Goal: Find specific page/section: Find specific page/section

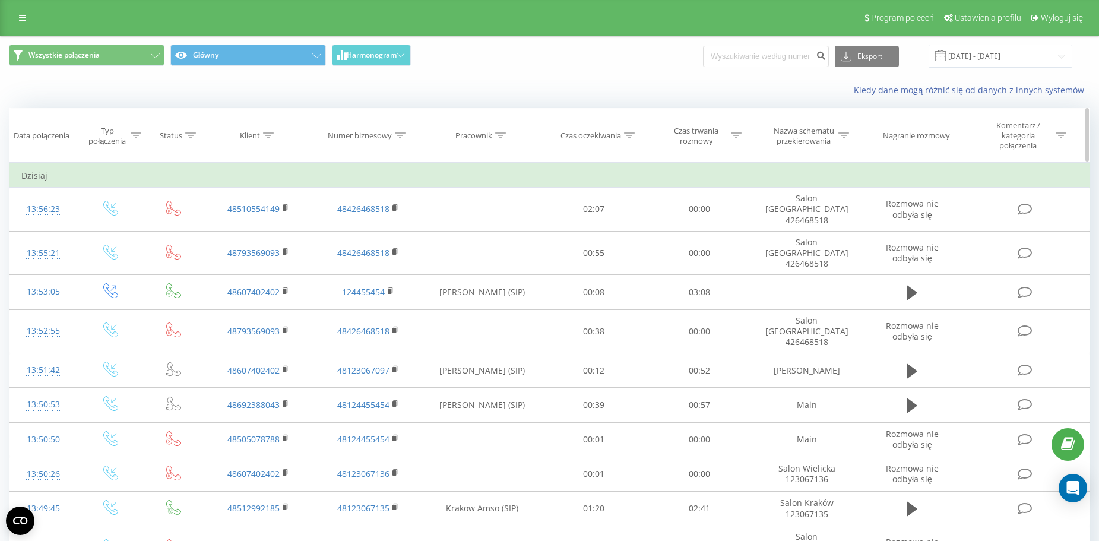
click at [502, 137] on icon at bounding box center [500, 135] width 11 height 6
click at [492, 223] on input "text" at bounding box center [482, 226] width 105 height 21
type input "wroclaw"
click at [514, 253] on span "OK" at bounding box center [506, 249] width 33 height 18
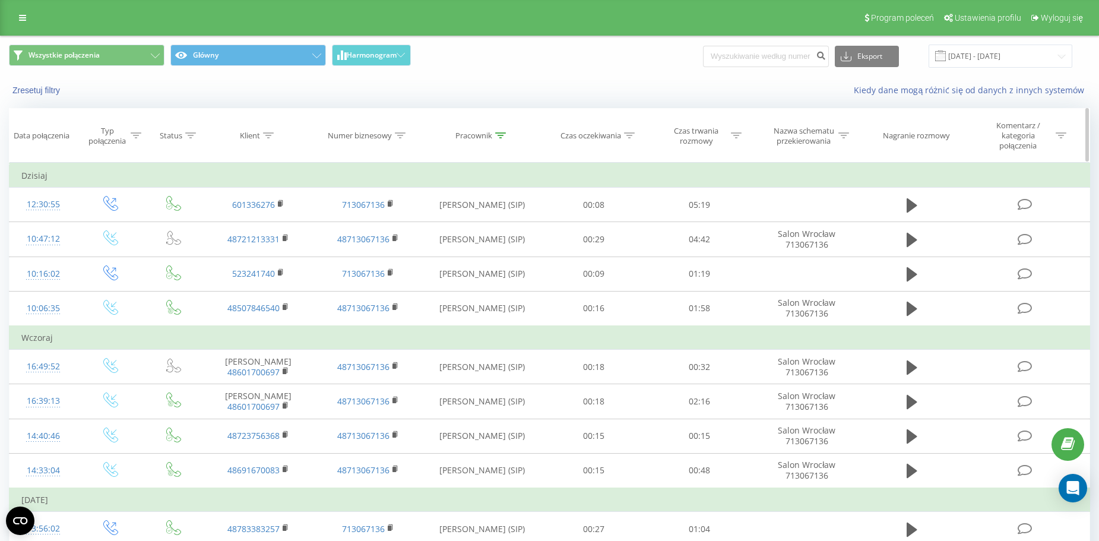
click at [194, 134] on icon at bounding box center [190, 135] width 11 height 6
click at [201, 227] on div "Wprowadź wartość" at bounding box center [167, 227] width 84 height 10
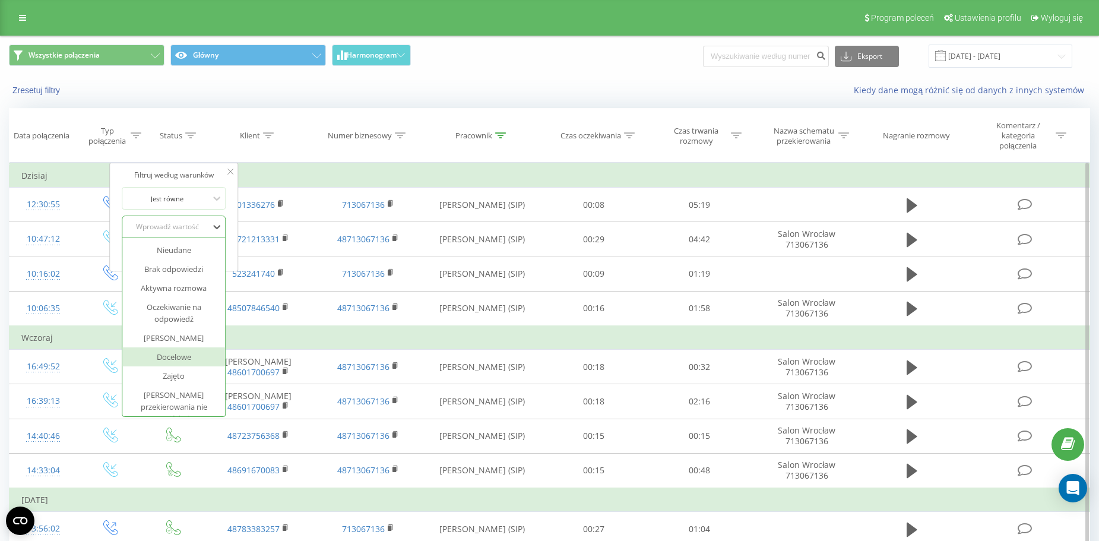
click at [184, 360] on div "Docelowe" at bounding box center [173, 356] width 103 height 19
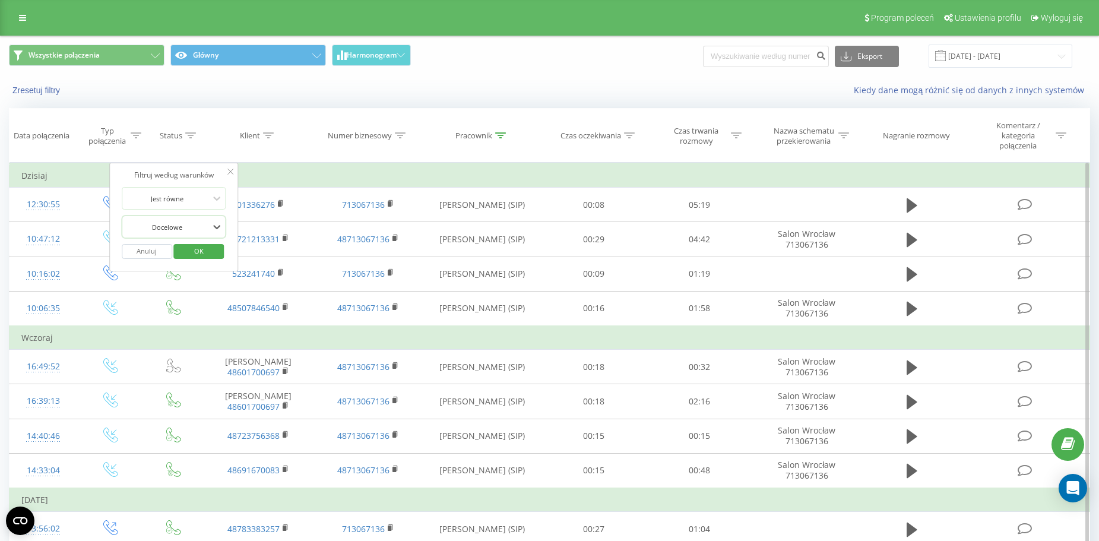
click at [208, 246] on span "OK" at bounding box center [198, 251] width 33 height 18
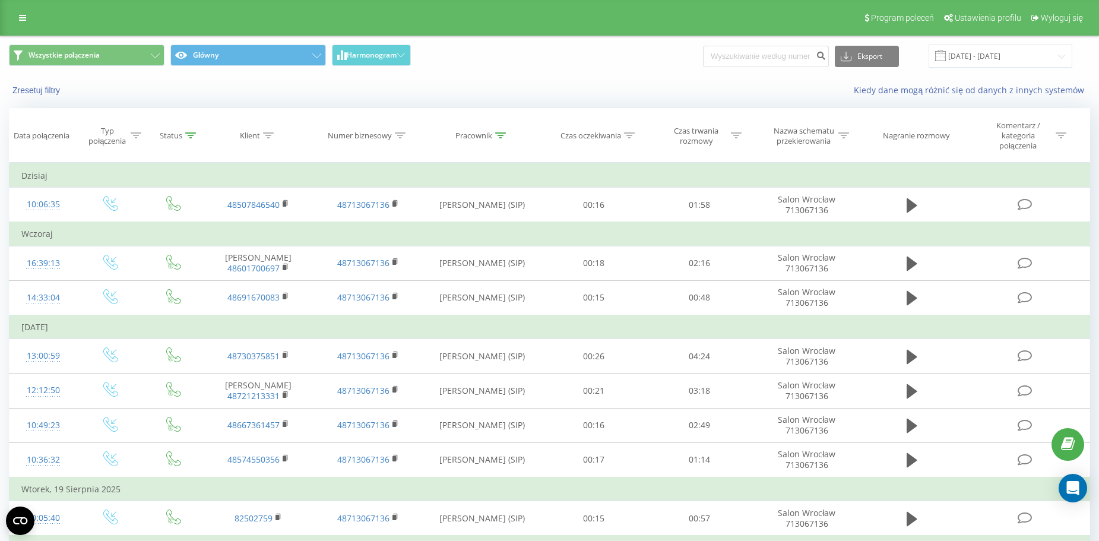
click at [946, 59] on span at bounding box center [940, 55] width 11 height 11
click at [946, 56] on span at bounding box center [940, 55] width 11 height 11
click at [964, 56] on input "[DATE] - [DATE]" at bounding box center [1001, 56] width 144 height 23
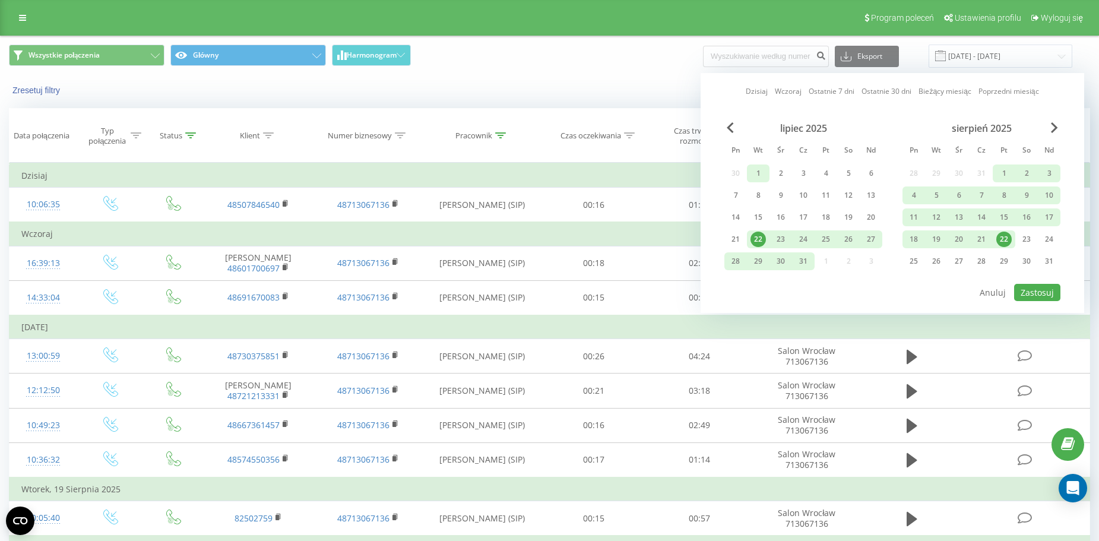
click at [756, 167] on div "1" at bounding box center [758, 173] width 15 height 15
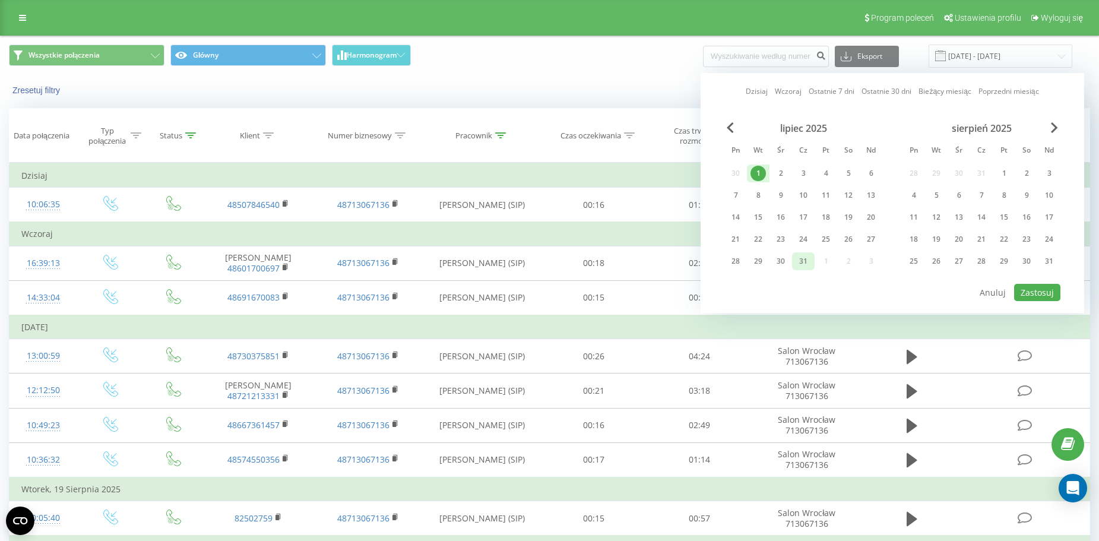
click at [805, 267] on div "31" at bounding box center [803, 261] width 15 height 15
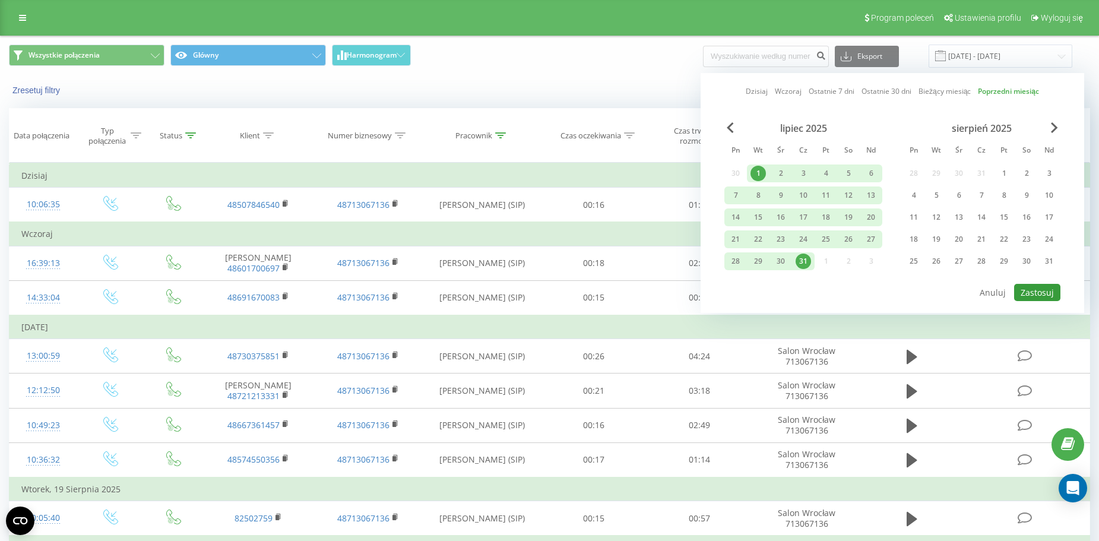
click at [1041, 290] on button "Zastosuj" at bounding box center [1037, 292] width 46 height 17
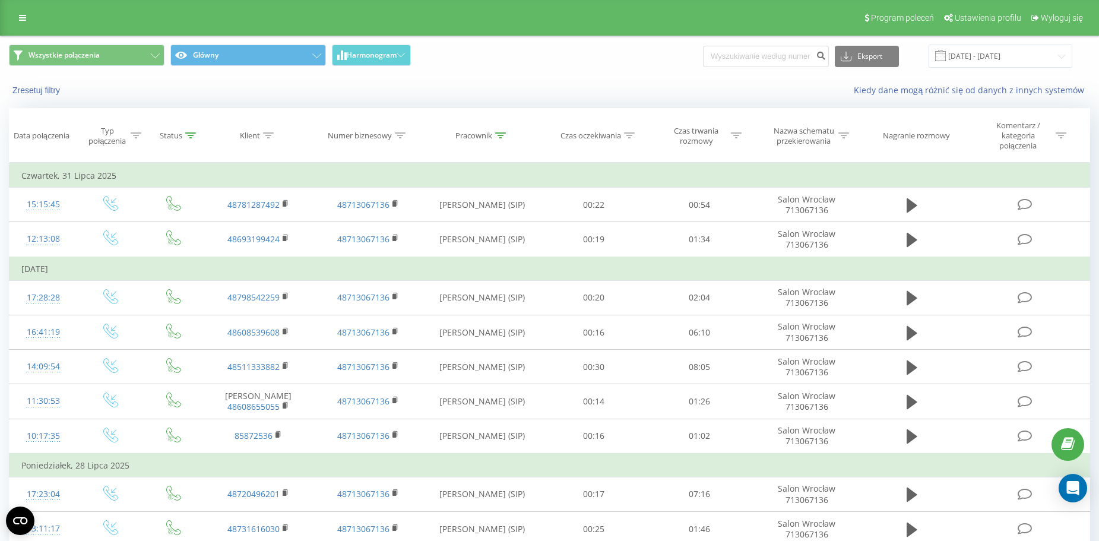
click at [946, 55] on span at bounding box center [940, 55] width 11 height 11
click at [963, 55] on input "[DATE] - [DATE]" at bounding box center [1001, 56] width 144 height 23
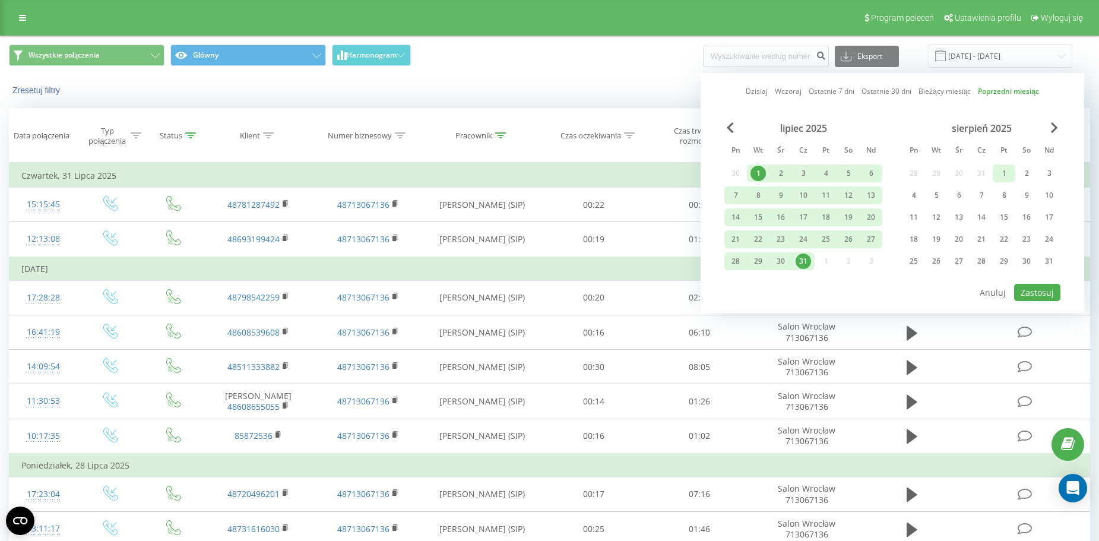
click at [1009, 172] on div "1" at bounding box center [1003, 173] width 15 height 15
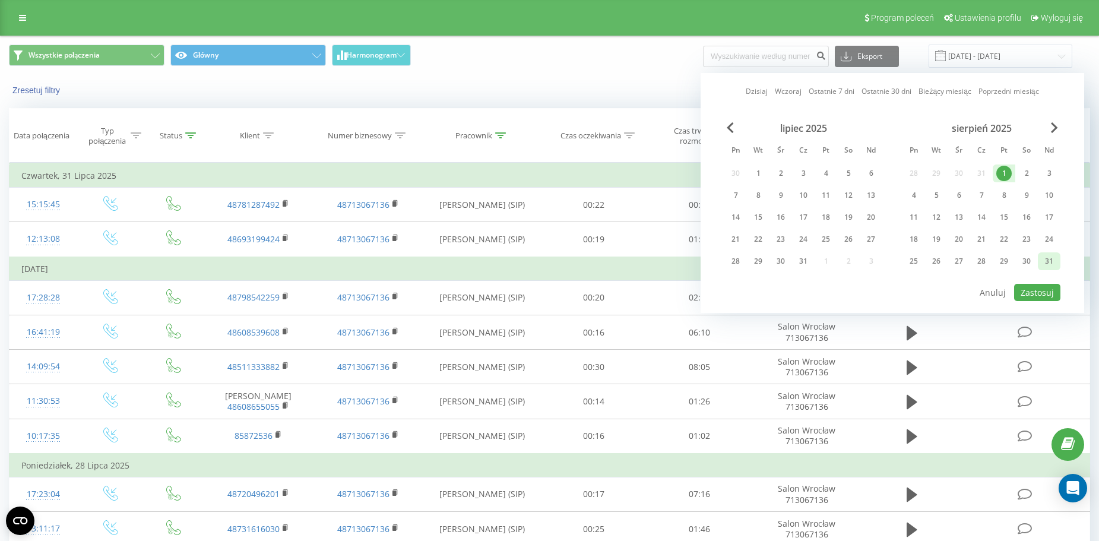
click at [1044, 262] on div "31" at bounding box center [1048, 261] width 15 height 15
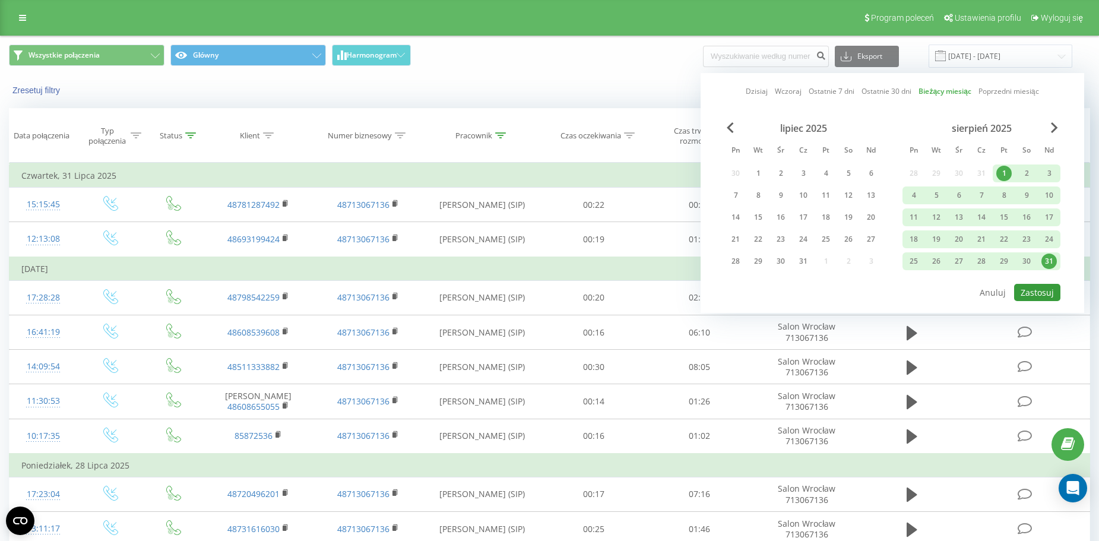
click at [1045, 287] on button "Zastosuj" at bounding box center [1037, 292] width 46 height 17
type input "[DATE] - [DATE]"
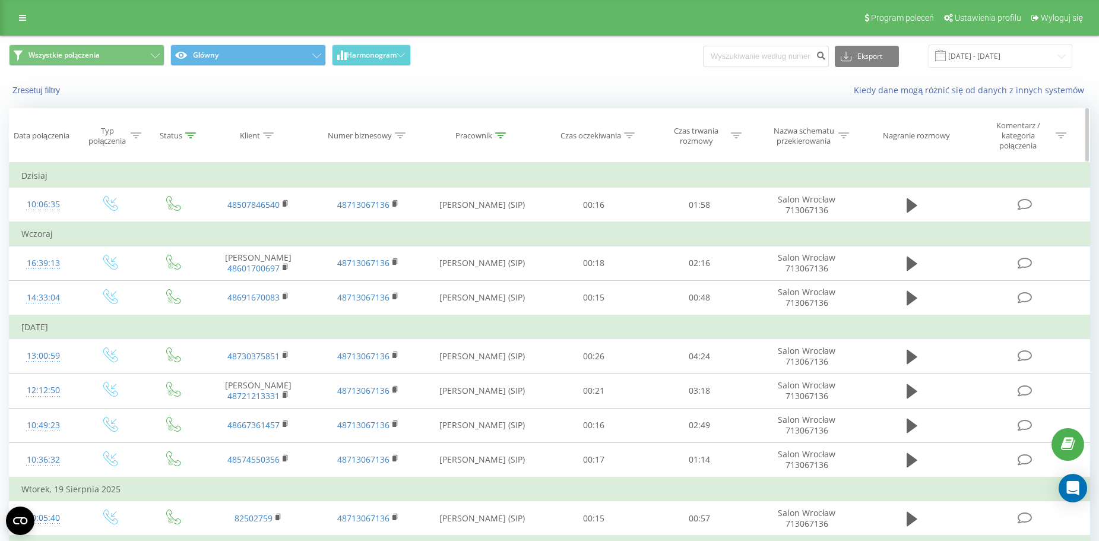
scroll to position [1, 0]
click at [505, 131] on div at bounding box center [500, 135] width 11 height 10
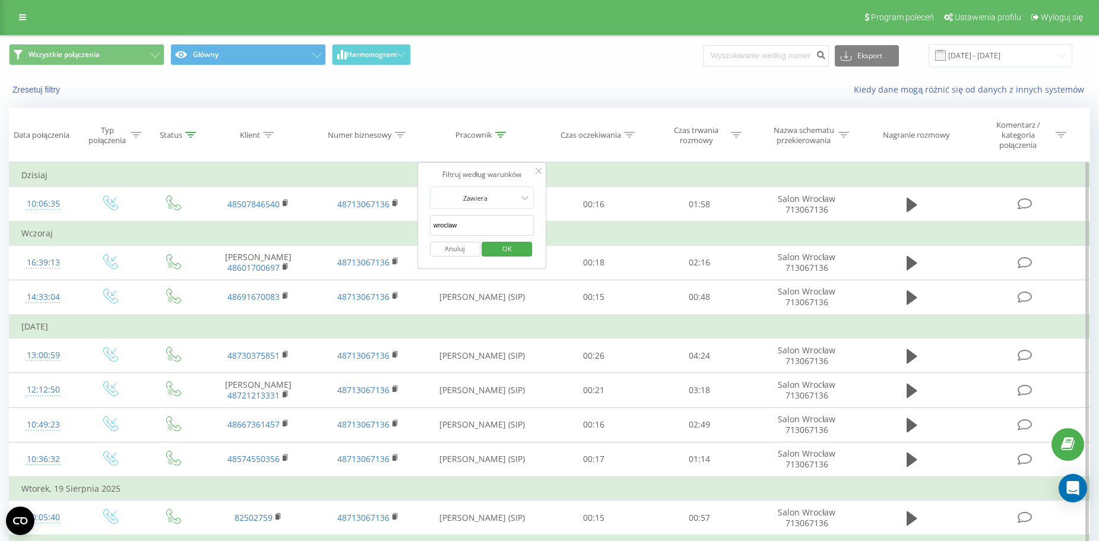
click at [485, 224] on input "wroclaw" at bounding box center [482, 225] width 105 height 21
type input "gdansk"
click at [503, 251] on span "OK" at bounding box center [506, 248] width 33 height 18
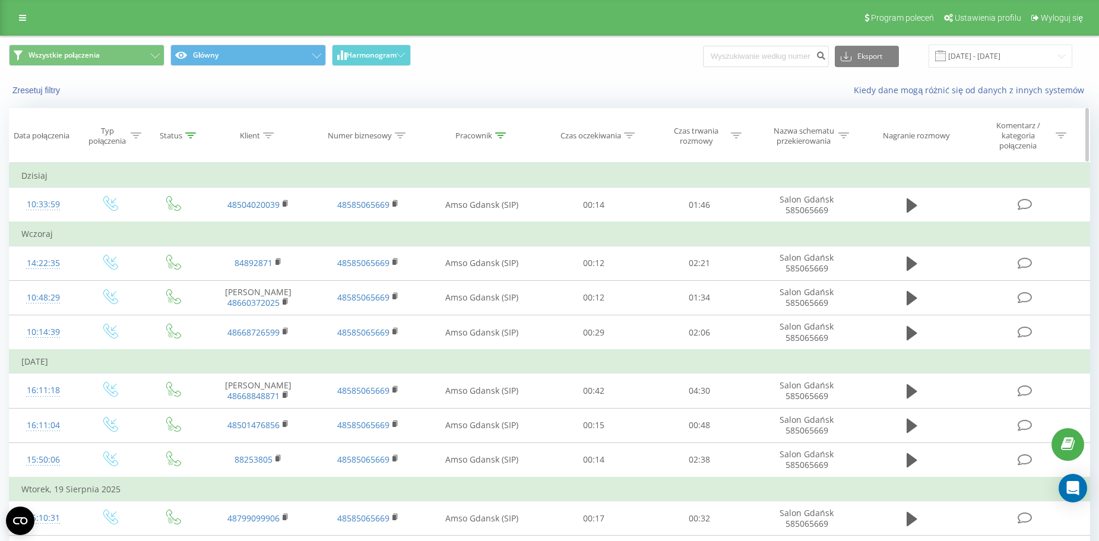
scroll to position [1, 0]
click at [499, 134] on icon at bounding box center [500, 135] width 11 height 6
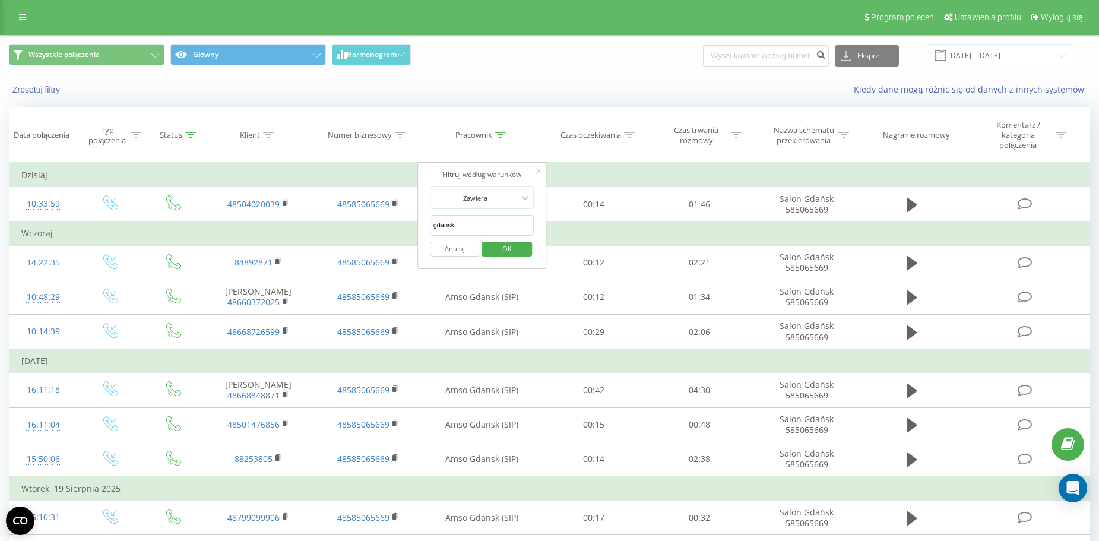
click at [475, 219] on input "gdansk" at bounding box center [482, 225] width 105 height 21
click at [511, 251] on span "OK" at bounding box center [506, 248] width 33 height 18
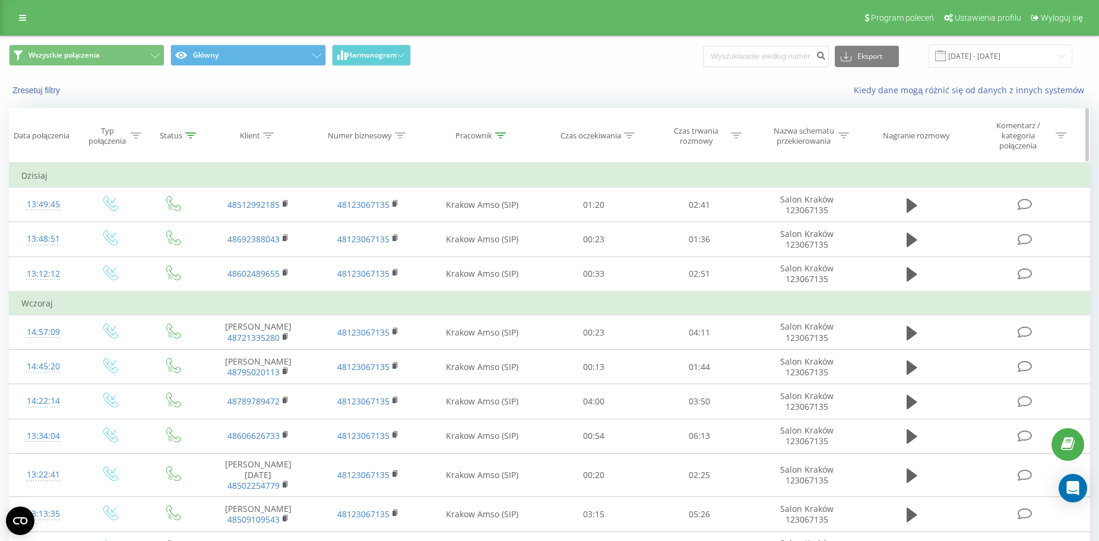
click at [500, 136] on icon at bounding box center [500, 135] width 11 height 6
click at [500, 224] on input "krakow" at bounding box center [482, 226] width 105 height 21
type input "wielicka"
click at [508, 252] on span "OK" at bounding box center [506, 249] width 33 height 18
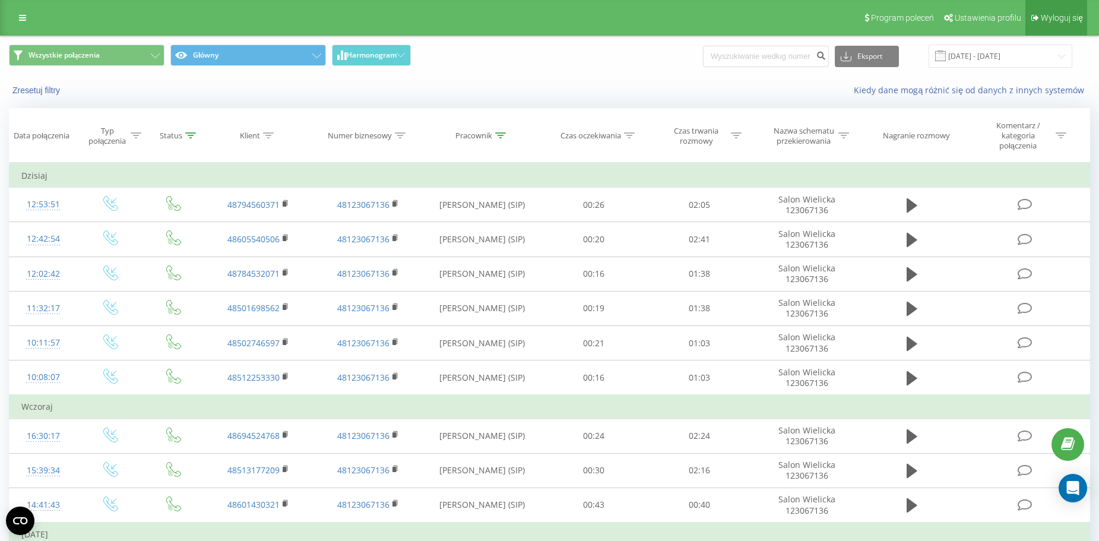
click at [1068, 16] on span "Wyloguj się" at bounding box center [1062, 18] width 42 height 10
